Goal: Information Seeking & Learning: Understand process/instructions

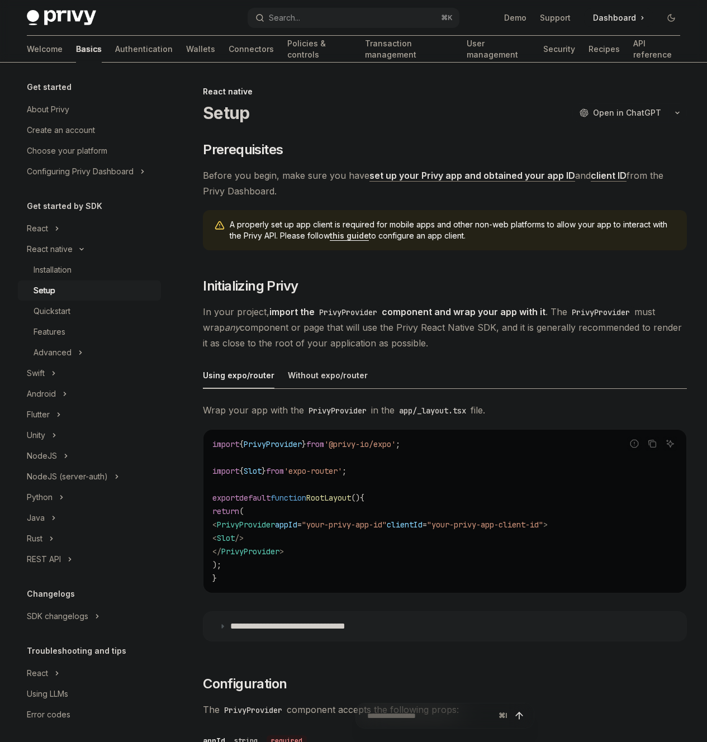
type textarea "*"
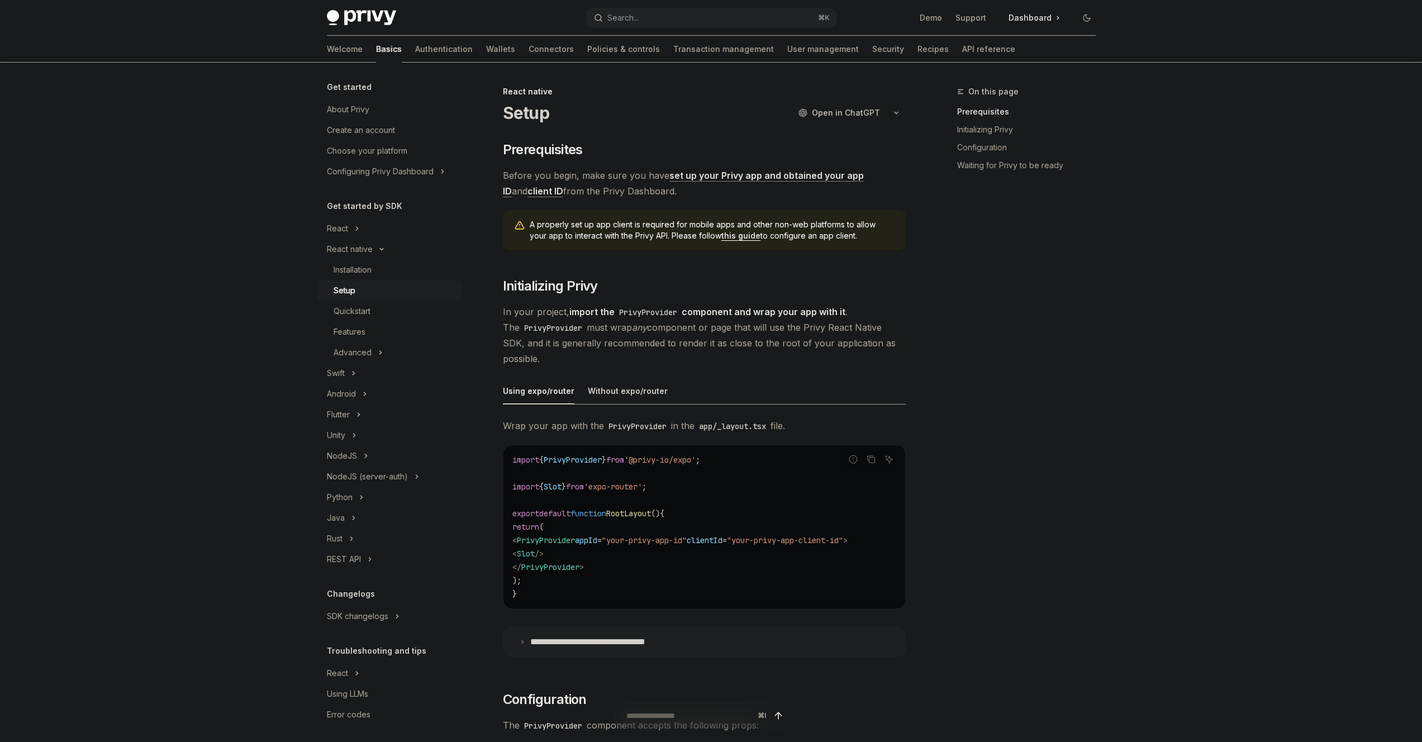
click at [400, 282] on link "Setup" at bounding box center [389, 290] width 143 height 20
click at [390, 270] on div "Installation" at bounding box center [393, 269] width 121 height 13
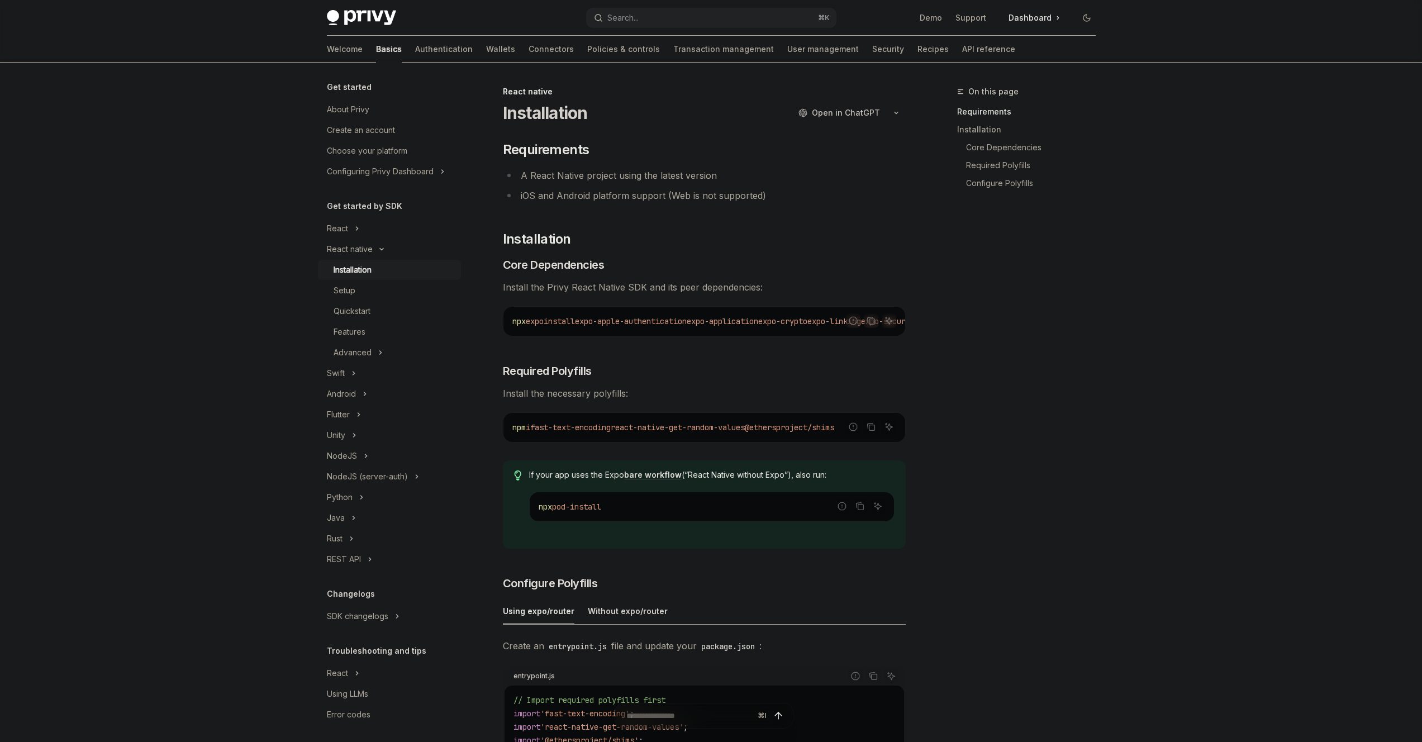
click at [646, 321] on span "expo-apple-authentication" at bounding box center [631, 321] width 112 height 10
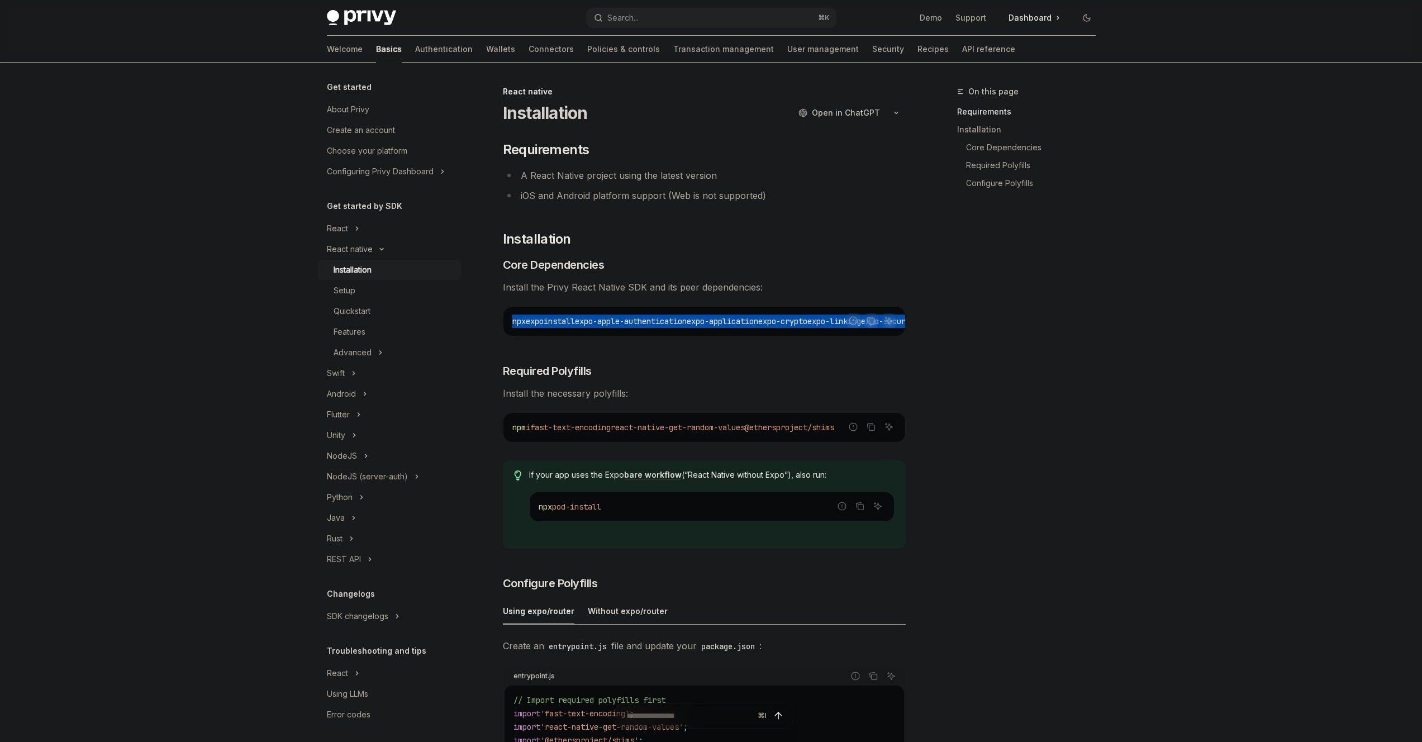
click at [646, 321] on span "expo-apple-authentication" at bounding box center [631, 321] width 112 height 10
copy div "npx expo install expo-apple-authentication expo-application expo-crypto expo-li…"
click at [376, 349] on button "Advanced" at bounding box center [389, 352] width 143 height 20
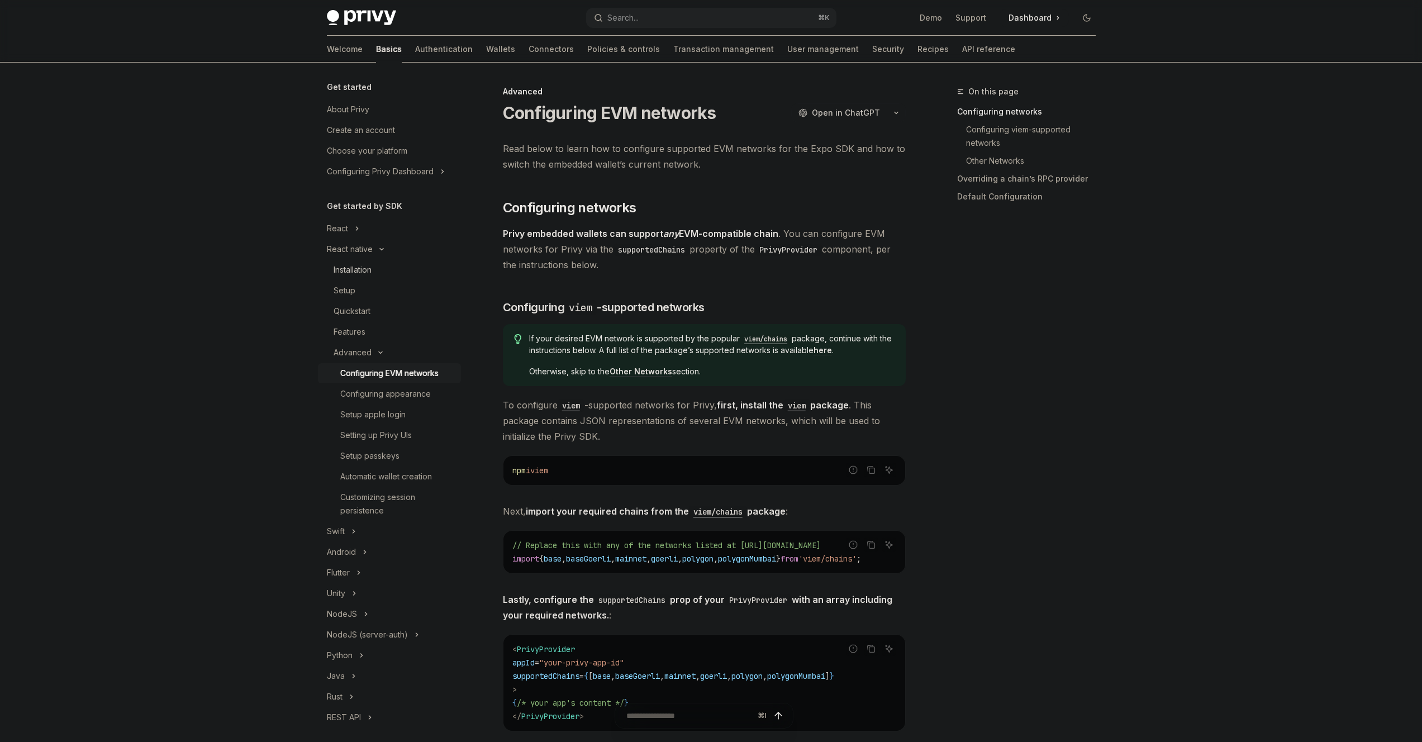
click at [365, 266] on div "Installation" at bounding box center [352, 269] width 38 height 13
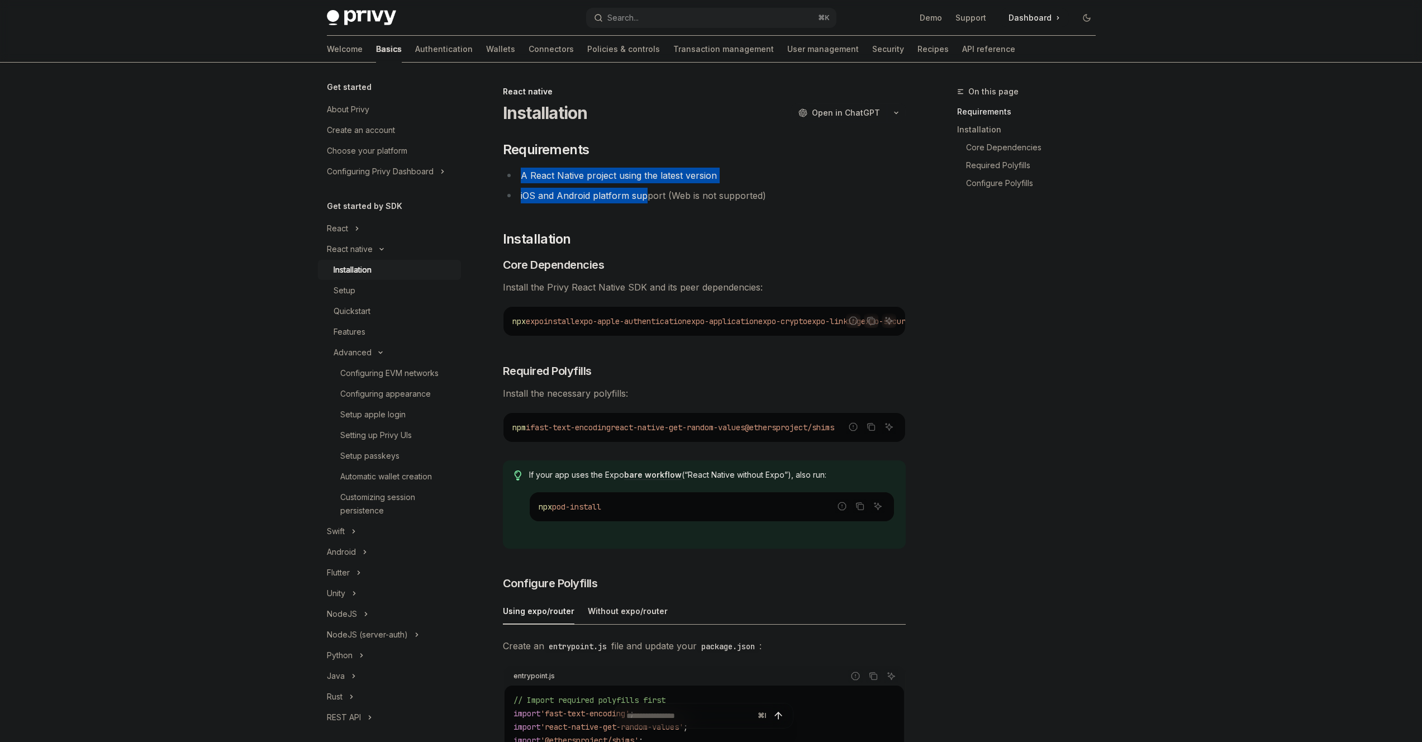
drag, startPoint x: 611, startPoint y: 146, endPoint x: 644, endPoint y: 197, distance: 60.9
click at [644, 197] on div "​ Requirements A React Native project using the latest version iOS and Android …" at bounding box center [704, 644] width 403 height 1006
click at [644, 197] on li "iOS and Android platform support (Web is not supported)" at bounding box center [704, 196] width 403 height 16
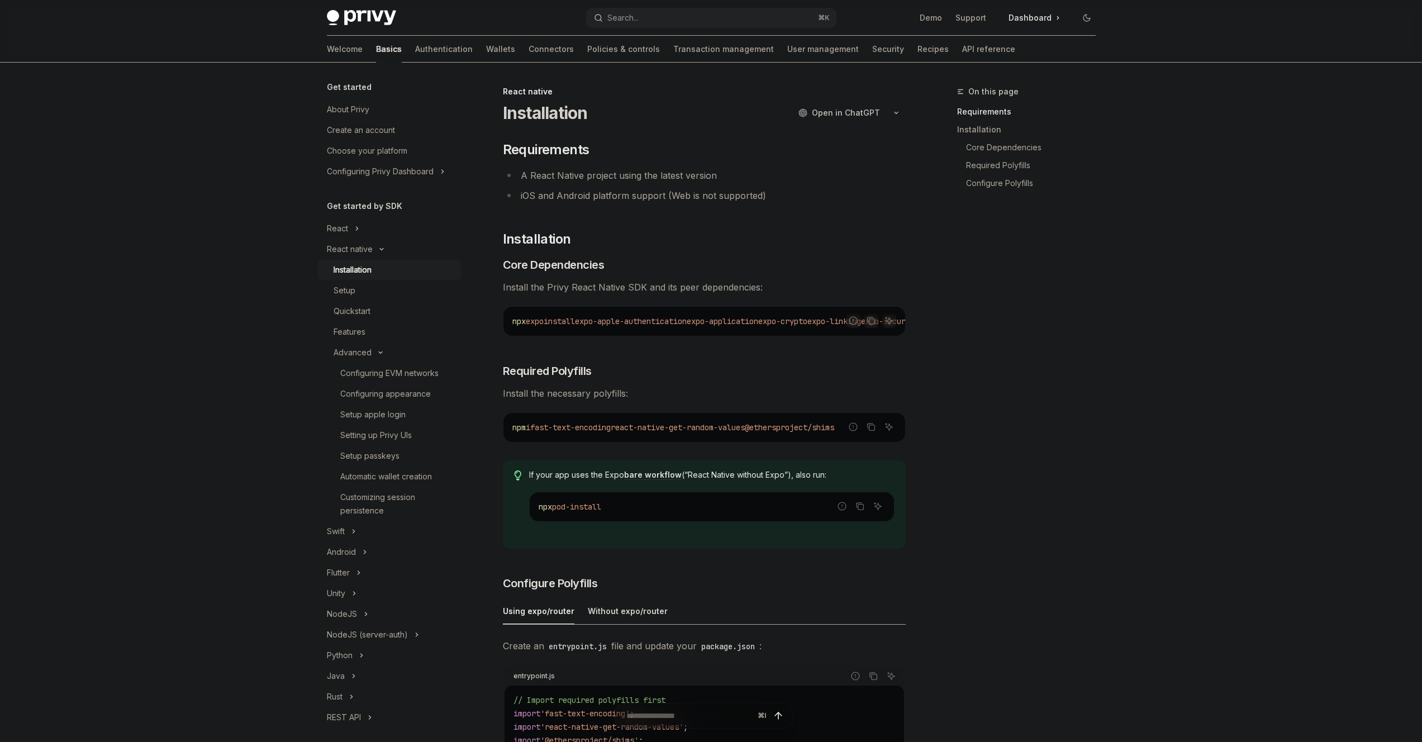
click at [654, 218] on div "​ Requirements A React Native project using the latest version iOS and Android …" at bounding box center [704, 644] width 403 height 1006
drag, startPoint x: 654, startPoint y: 217, endPoint x: 654, endPoint y: 182, distance: 35.8
click at [654, 182] on div "​ Requirements A React Native project using the latest version iOS and Android …" at bounding box center [704, 644] width 403 height 1006
click at [654, 182] on li "A React Native project using the latest version" at bounding box center [704, 176] width 403 height 16
drag, startPoint x: 654, startPoint y: 182, endPoint x: 677, endPoint y: 240, distance: 62.7
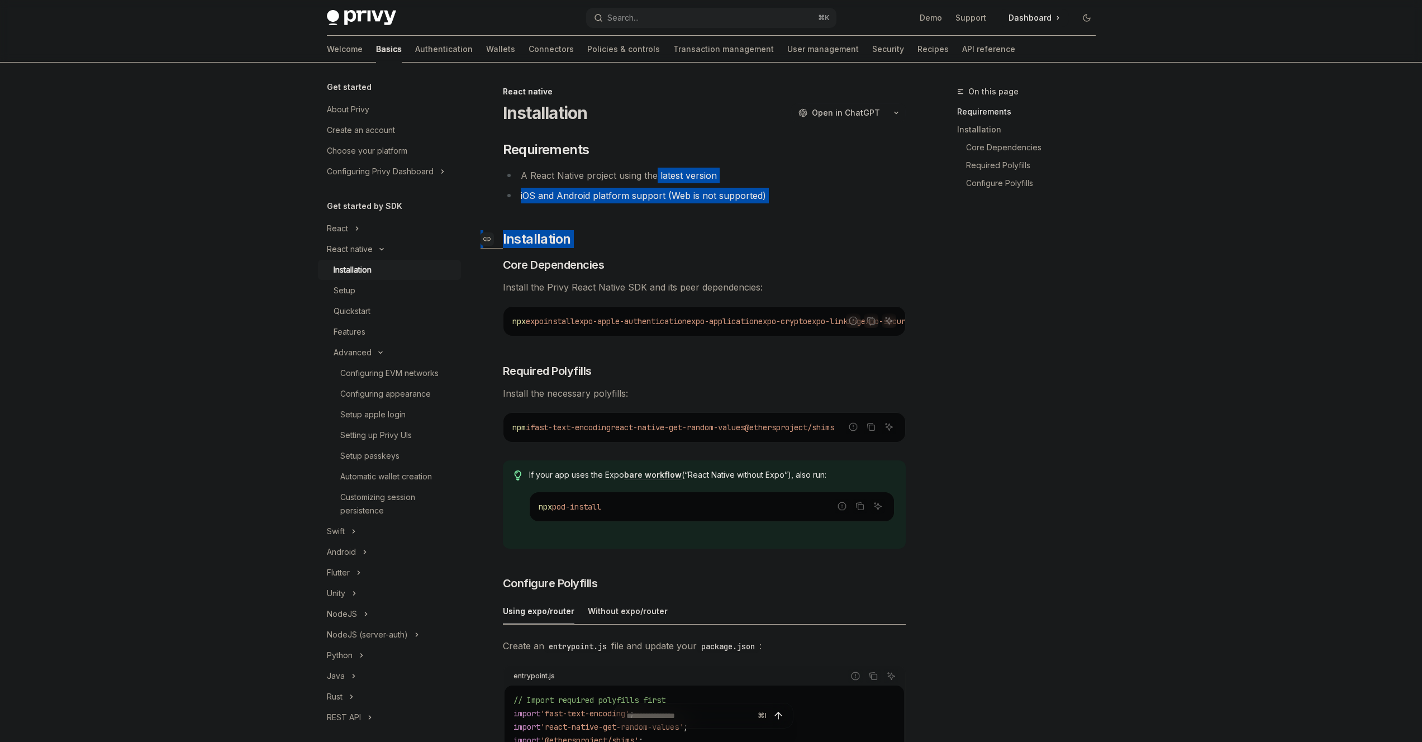
click at [677, 237] on div "​ Requirements A React Native project using the latest version iOS and Android …" at bounding box center [704, 644] width 403 height 1006
click at [677, 240] on h2 "​ Installation" at bounding box center [704, 239] width 403 height 18
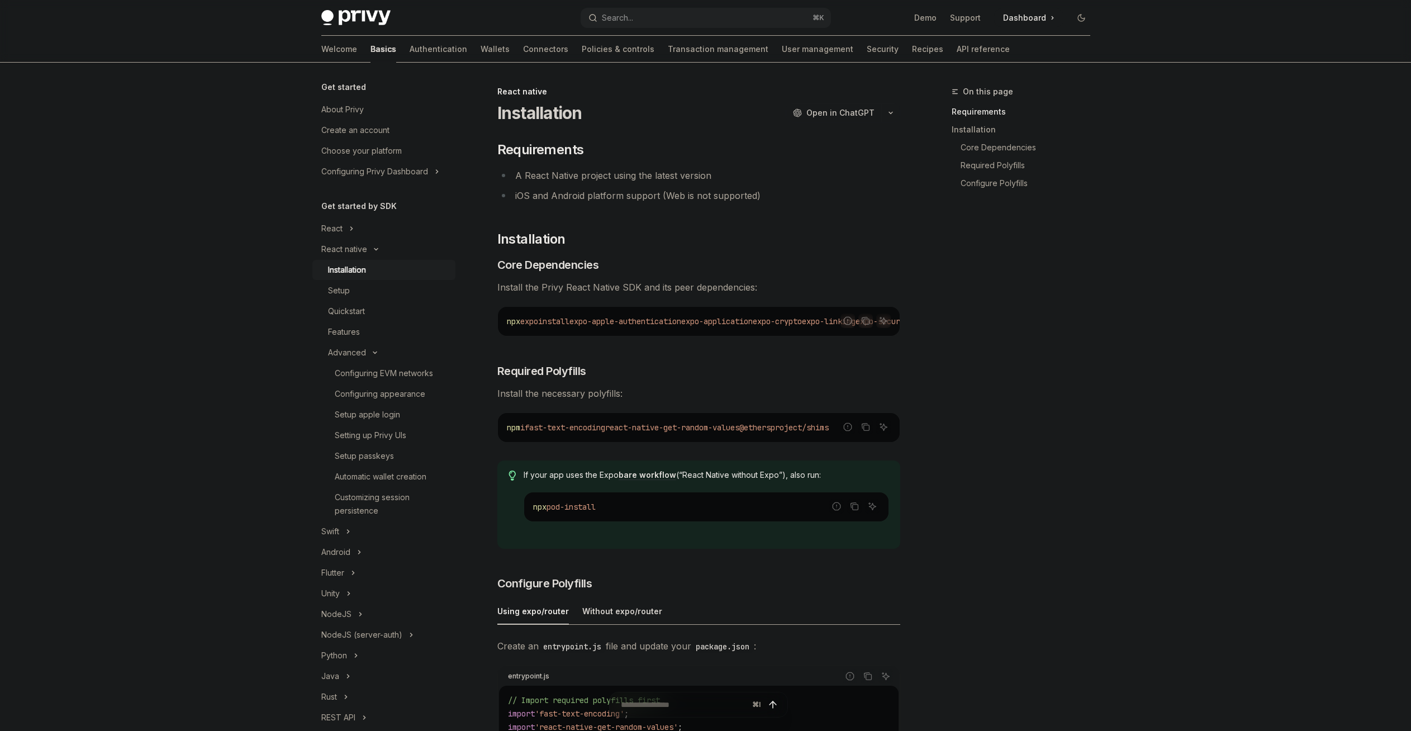
type textarea "*"
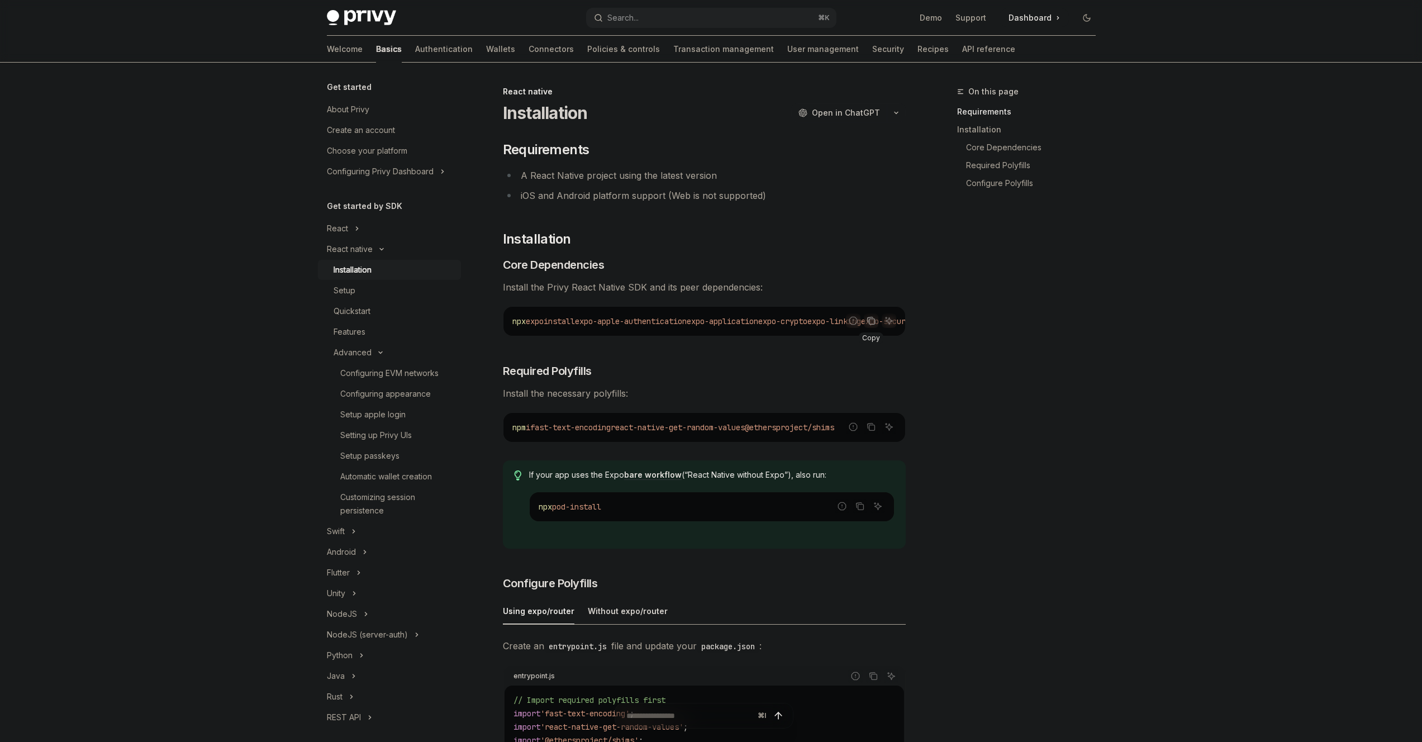
click at [870, 323] on icon "Copy the contents from the code block" at bounding box center [870, 320] width 9 height 9
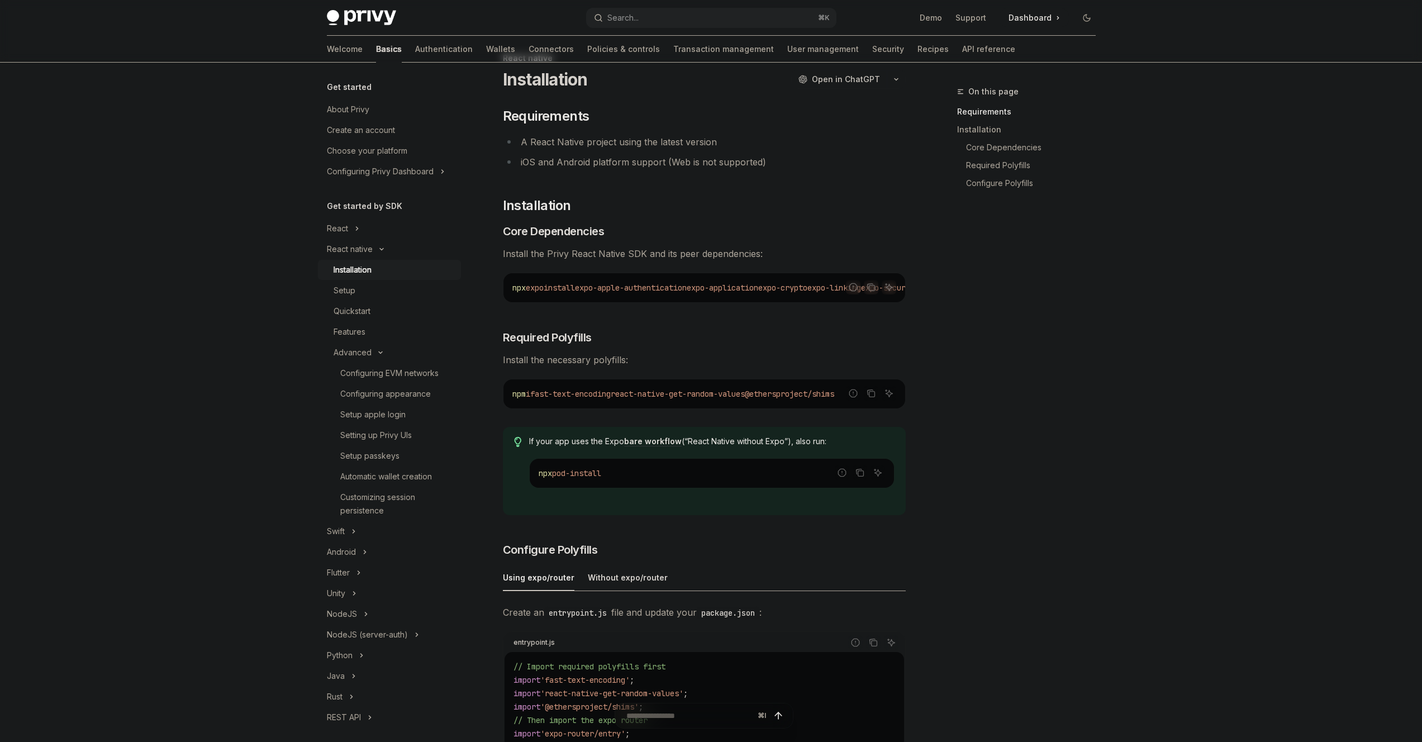
scroll to position [36, 0]
click at [611, 395] on span "fast-text-encoding" at bounding box center [570, 392] width 80 height 10
copy div "npm i fast-text-encoding react-native-get-random-values @ethersproject/shims"
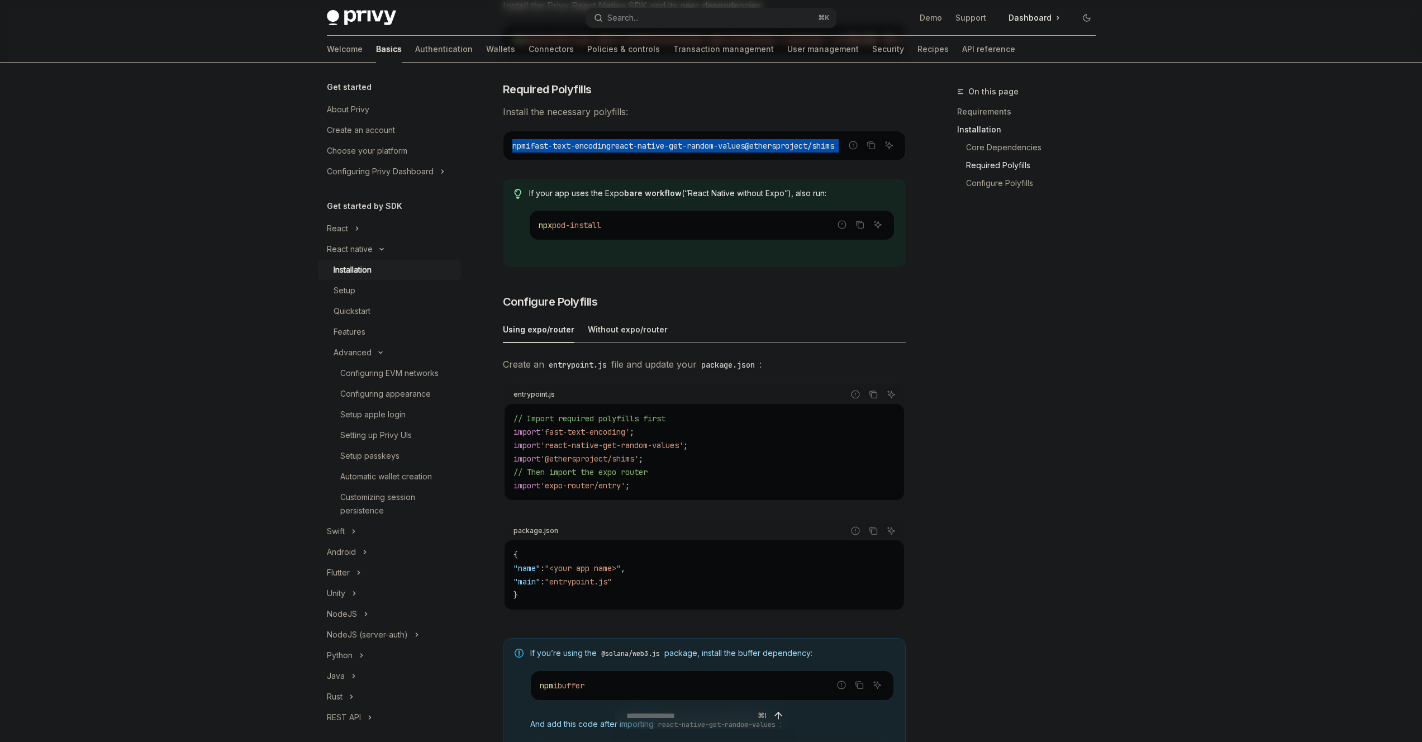
scroll to position [286, 0]
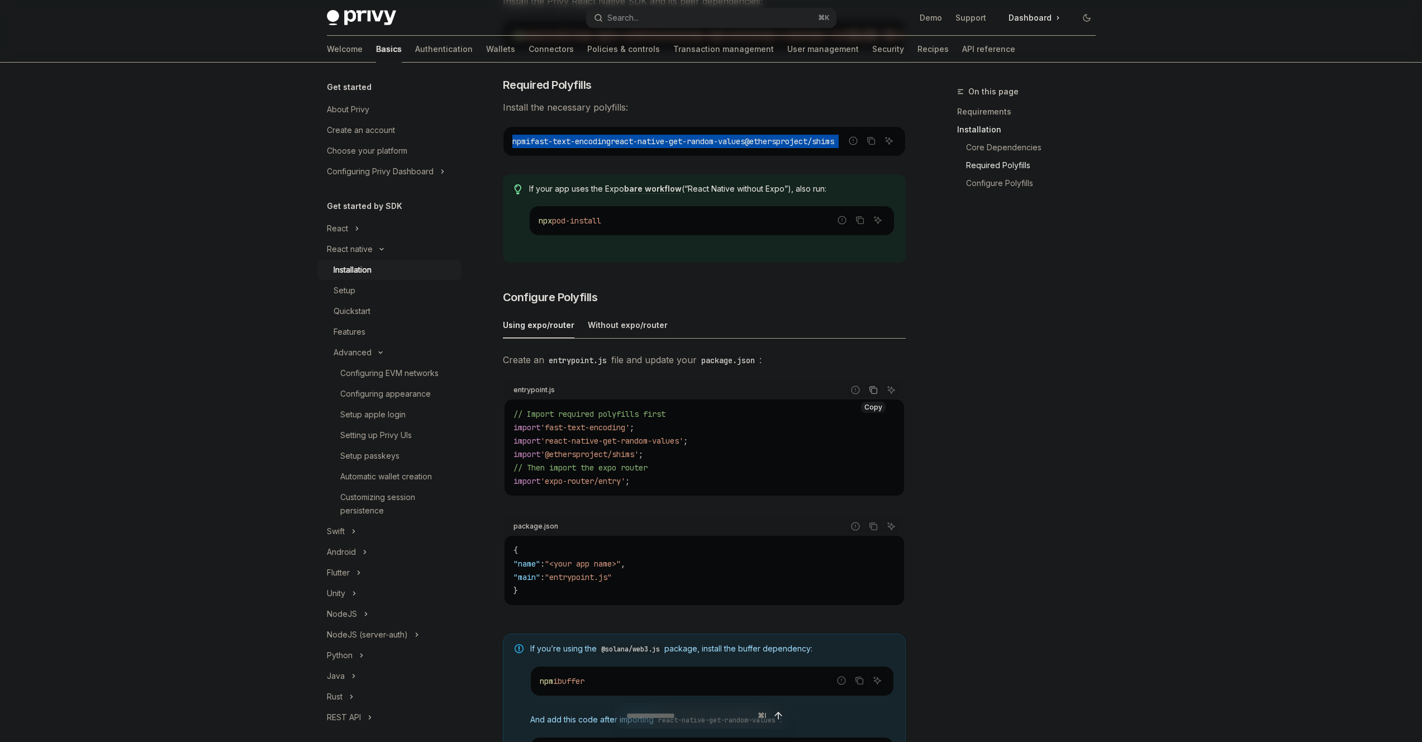
click at [872, 392] on icon "Copy the contents from the code block" at bounding box center [873, 389] width 9 height 9
click at [873, 393] on icon "Copy the contents from the code block" at bounding box center [873, 390] width 8 height 6
click at [787, 460] on code "// Import required polyfills first import 'fast-text-encoding' ; import 'react-…" at bounding box center [704, 447] width 382 height 80
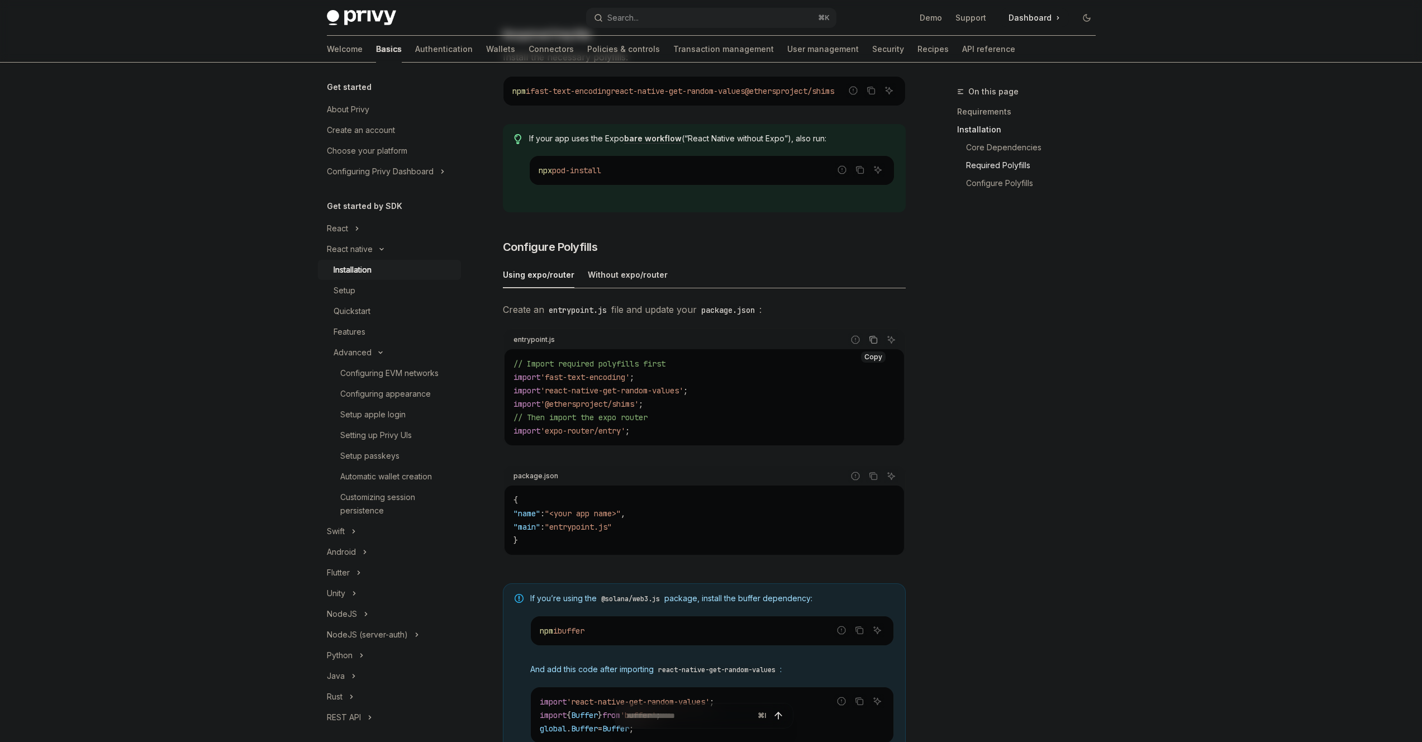
click at [867, 344] on button "Copy the contents from the code block" at bounding box center [873, 339] width 15 height 15
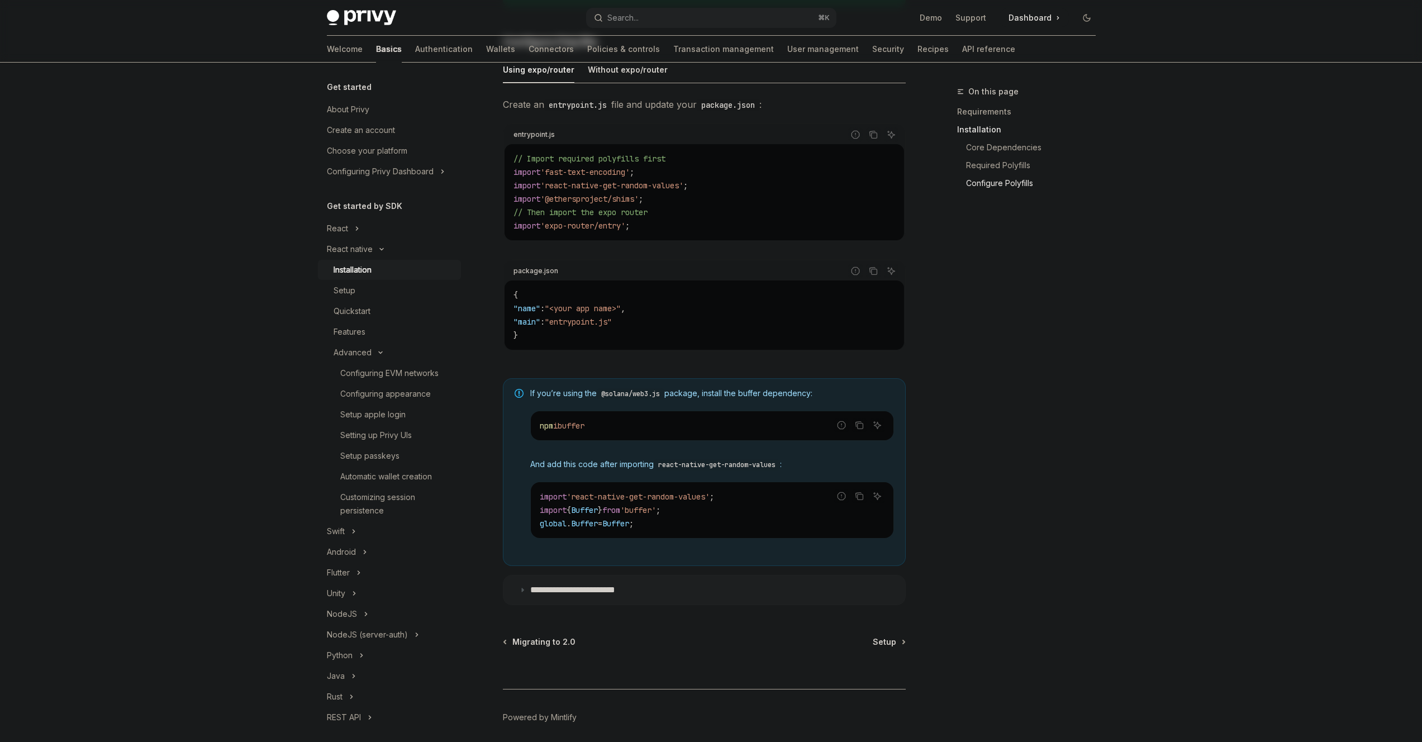
scroll to position [560, 0]
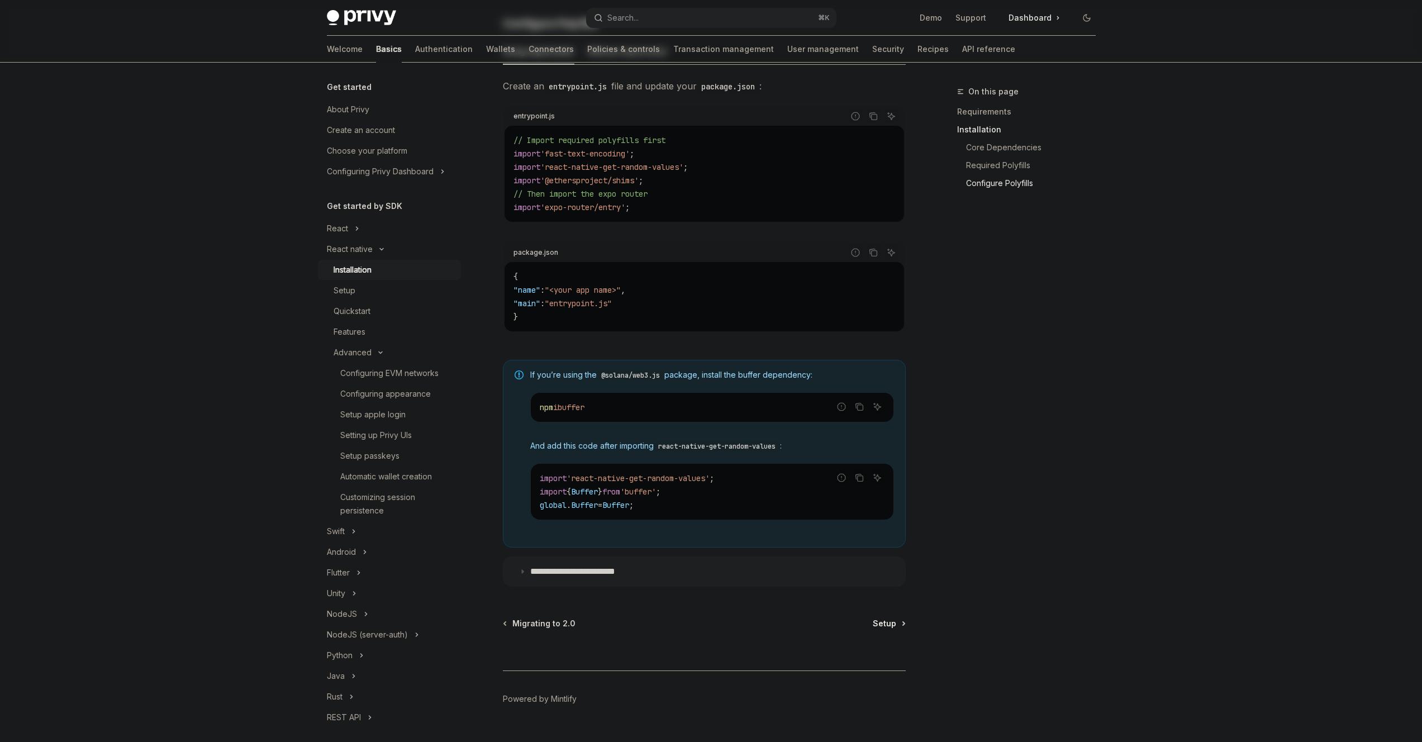
click at [892, 629] on span "Setup" at bounding box center [884, 623] width 23 height 11
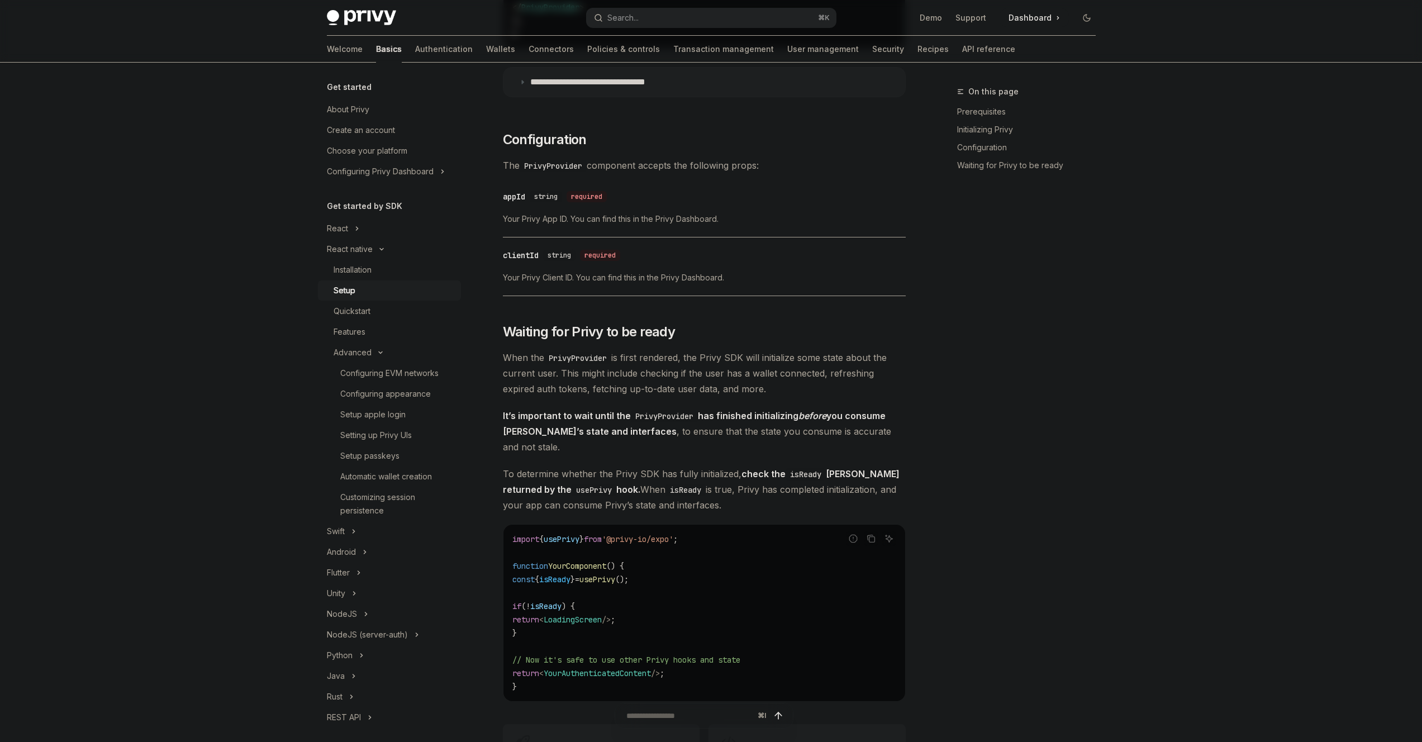
type textarea "*"
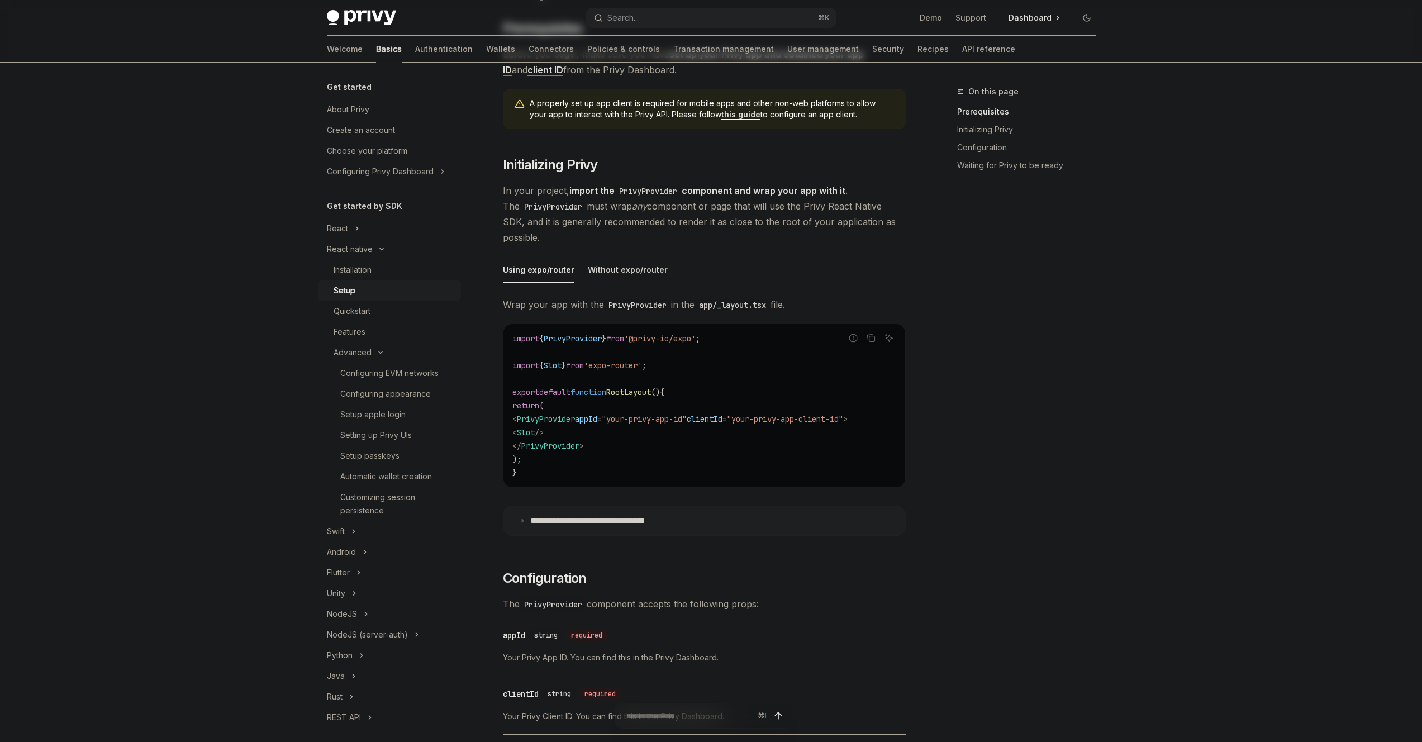
scroll to position [122, 0]
click at [871, 337] on icon "Copy the contents from the code block" at bounding box center [870, 336] width 9 height 9
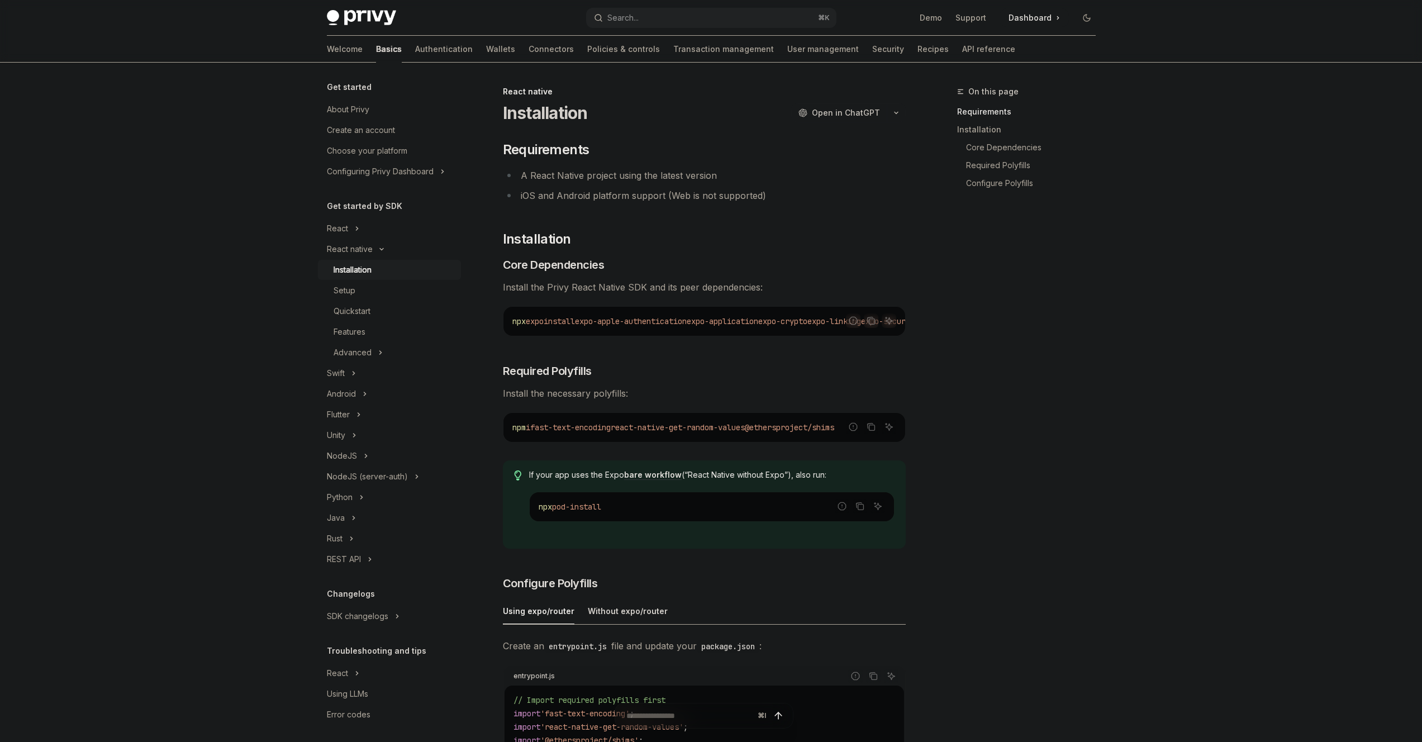
type textarea "*"
click at [201, 307] on div "Skip to main content Privy Docs home page Search... ⌘ K Demo Support Dashboard …" at bounding box center [711, 663] width 1422 height 1327
